Goal: Book appointment/travel/reservation

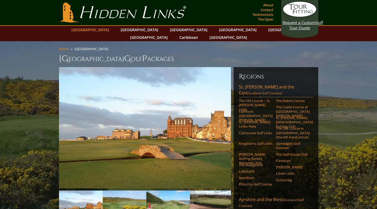
click at [100, 30] on link "[GEOGRAPHIC_DATA]" at bounding box center [90, 30] width 43 height 8
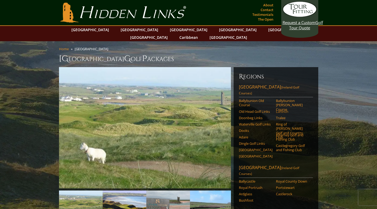
click at [280, 109] on link "Lahinch" at bounding box center [293, 111] width 34 height 4
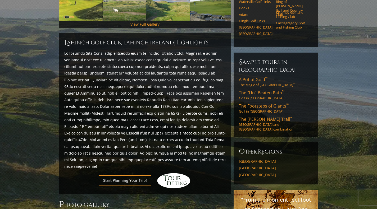
scroll to position [201, 0]
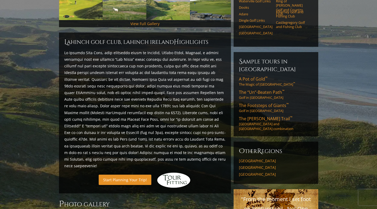
click at [135, 175] on link "Start Planning Your Trip!" at bounding box center [125, 180] width 53 height 10
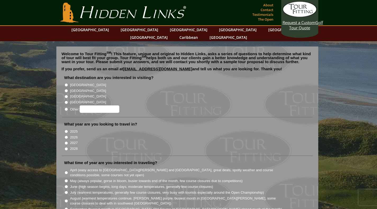
click at [70, 82] on label "[GEOGRAPHIC_DATA]" at bounding box center [88, 84] width 36 height 5
click at [68, 83] on input "[GEOGRAPHIC_DATA]" at bounding box center [65, 84] width 3 height 3
radio input "true"
click at [66, 136] on input "2026" at bounding box center [65, 137] width 3 height 3
radio input "true"
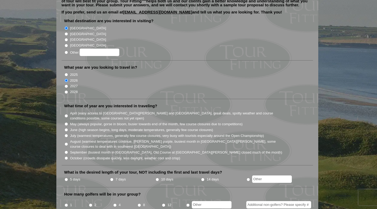
scroll to position [72, 0]
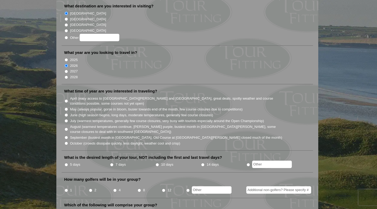
click at [65, 136] on input "September (busiest month in Ireland, Old Course at St. Andrews closed much of t…" at bounding box center [65, 137] width 3 height 3
radio input "true"
click at [66, 163] on input "5 days" at bounding box center [65, 164] width 3 height 3
radio input "true"
click at [115, 189] on input "4" at bounding box center [114, 190] width 3 height 3
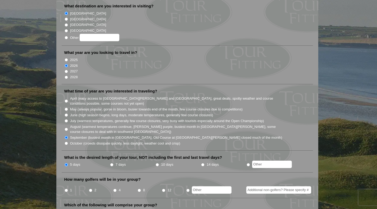
radio input "true"
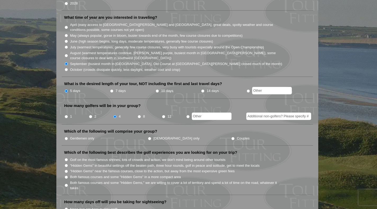
scroll to position [146, 0]
click at [65, 137] on input "Gentlemen only" at bounding box center [65, 138] width 3 height 3
radio input "true"
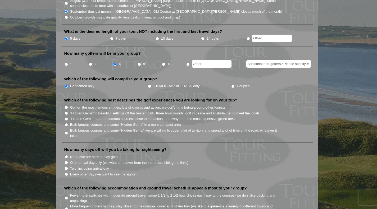
scroll to position [198, 0]
click at [64, 121] on li "Both famous courses and some "Hidden Gems" in a more compact area" at bounding box center [189, 124] width 250 height 6
click at [66, 123] on input "Both famous courses and some "Hidden Gems" in a more compact area" at bounding box center [65, 124] width 3 height 3
radio input "true"
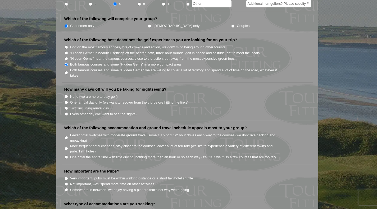
scroll to position [258, 0]
click at [66, 106] on input "Two, including arrival day" at bounding box center [65, 107] width 3 height 3
radio input "true"
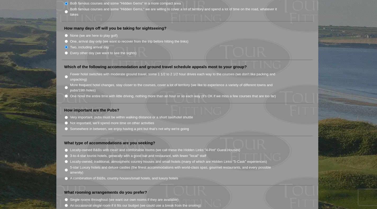
scroll to position [320, 0]
click at [66, 75] on input "Fewer hotel switches with moderate ground travel, some 1 1/2 to 2 1/2 hour driv…" at bounding box center [65, 76] width 3 height 3
radio input "true"
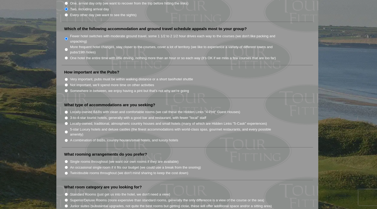
scroll to position [357, 0]
click at [67, 89] on input "Somewhere in between, we enjoy having a pint but that's not why we're going" at bounding box center [65, 90] width 3 height 3
radio input "true"
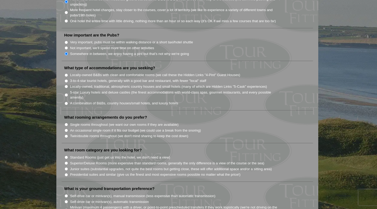
scroll to position [394, 0]
click at [64, 85] on input "Locally-owned, traditional, atmospheric country houses and small hotels (many o…" at bounding box center [65, 86] width 3 height 3
radio input "true"
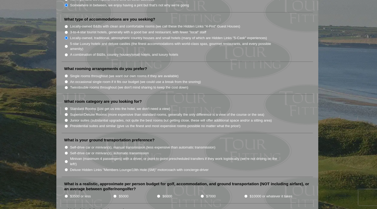
scroll to position [444, 0]
click at [66, 85] on input "Twin/double rooms throughout (we don't mind sharing to keep the cost down)" at bounding box center [65, 86] width 3 height 3
radio input "true"
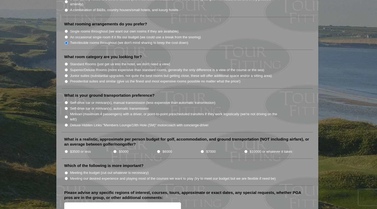
scroll to position [488, 0]
click at [66, 62] on input "Standard Rooms (just get us into the hotel, we don't need a view)" at bounding box center [65, 63] width 3 height 3
radio input "true"
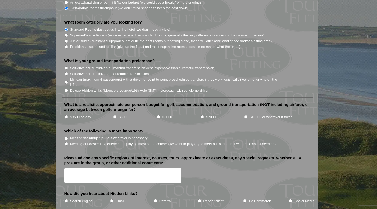
scroll to position [522, 0]
click at [67, 89] on input "Deluxe Hidden Links "Members Lounge/19th Hole (SM)" motorcoach with concierge-d…" at bounding box center [65, 90] width 3 height 3
radio input "true"
click at [202, 115] on input "$7000" at bounding box center [201, 116] width 3 height 3
radio input "true"
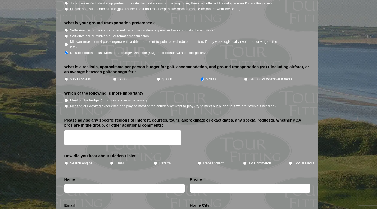
scroll to position [560, 0]
click at [65, 104] on input "Meeting our desired experience and playing most of the courses we want to play …" at bounding box center [65, 105] width 3 height 3
radio input "true"
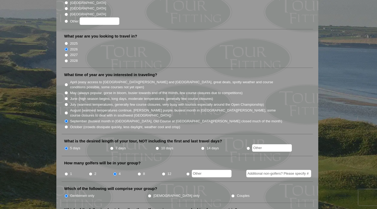
scroll to position [0, 0]
